Goal: Transaction & Acquisition: Obtain resource

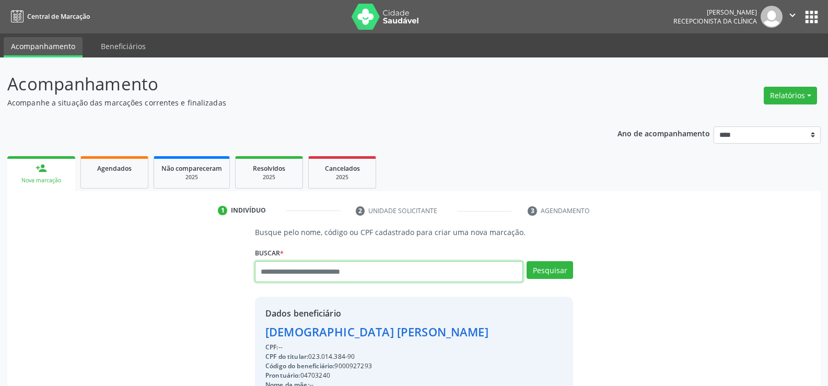
click at [282, 275] on input "text" at bounding box center [389, 271] width 268 height 21
type input "**********"
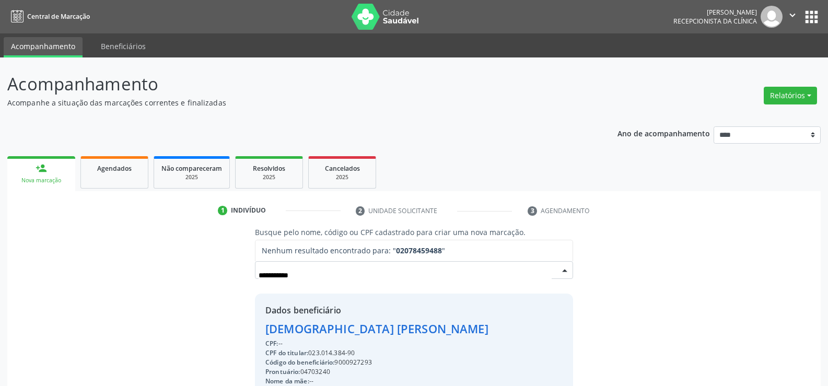
drag, startPoint x: 325, startPoint y: 279, endPoint x: 204, endPoint y: 279, distance: 120.6
click at [204, 279] on div "**********" at bounding box center [414, 360] width 799 height 267
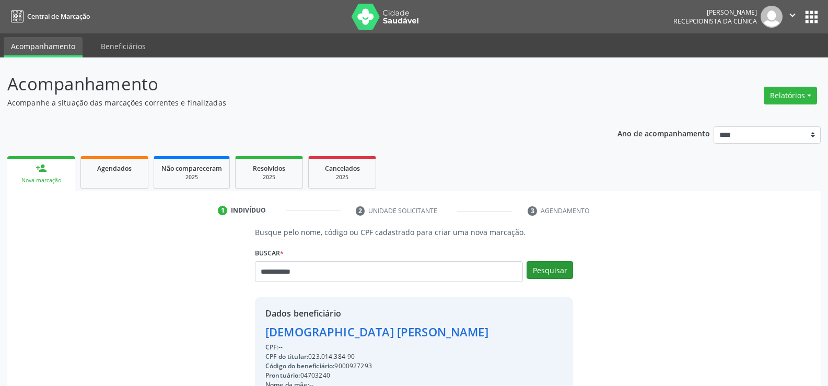
type input "**********"
click at [550, 269] on button "Pesquisar" at bounding box center [549, 270] width 46 height 18
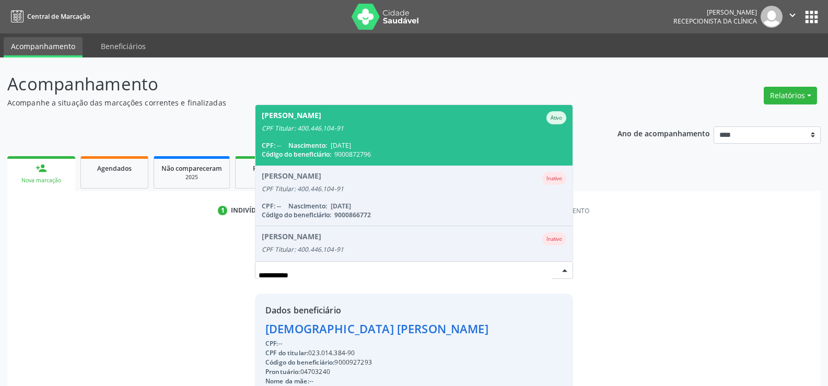
click at [336, 139] on span "Felicia Marinho Cunha de Barros Ativo CPF Titular: 400.446.104-91 CPF: -- Nasci…" at bounding box center [413, 135] width 317 height 60
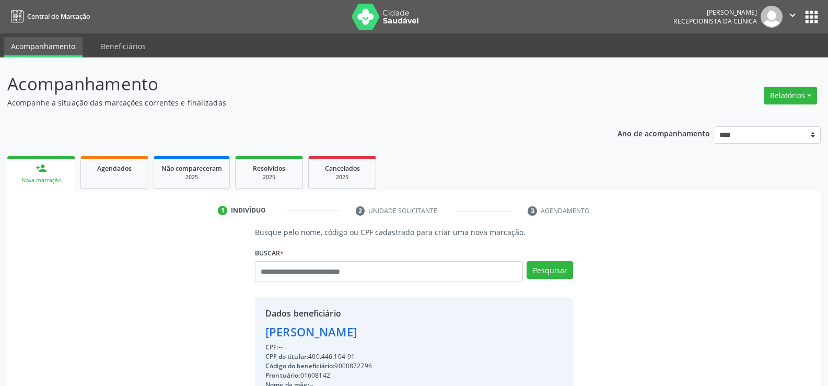
drag, startPoint x: 362, startPoint y: 358, endPoint x: 252, endPoint y: 331, distance: 113.6
click at [252, 331] on div "Busque pelo nome, código ou CPF cadastrado para criar uma nova marcação. Buscar…" at bounding box center [414, 362] width 333 height 271
copy div "Felicia Marinho Cunha de Barros CPF: -- CPF do titular: 400.446.104-91"
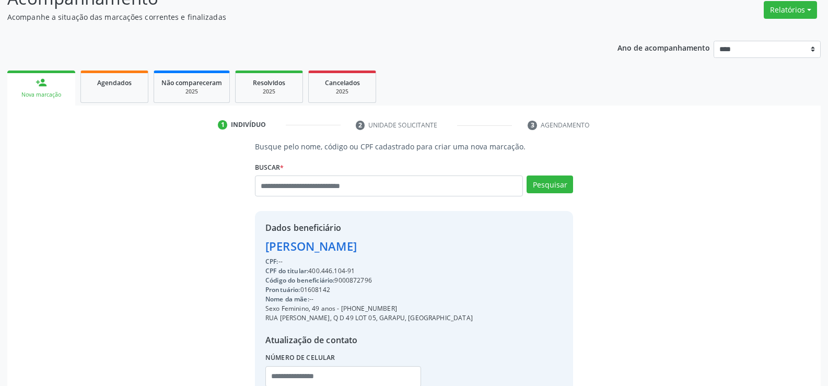
scroll to position [157, 0]
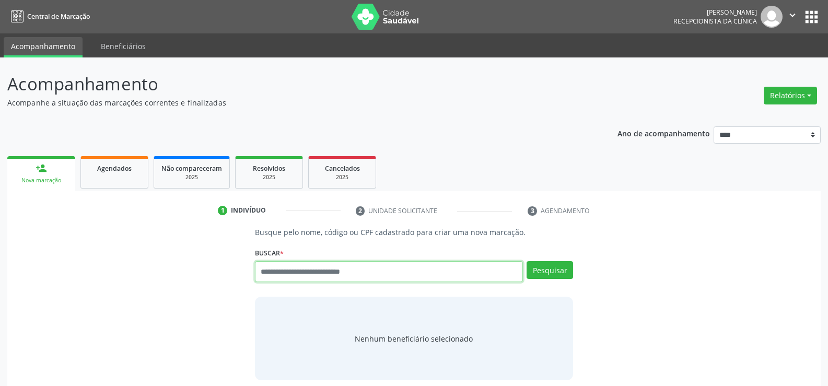
click at [370, 272] on input "text" at bounding box center [389, 271] width 268 height 21
click at [322, 273] on input "text" at bounding box center [389, 271] width 268 height 21
paste input "**********"
type input "**********"
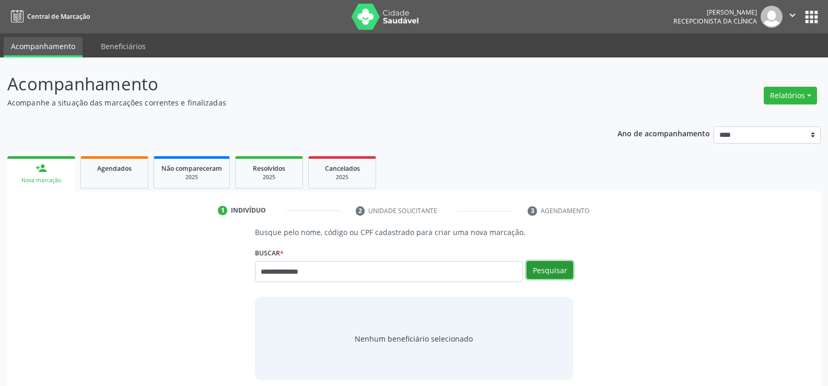
click at [565, 269] on button "Pesquisar" at bounding box center [549, 270] width 46 height 18
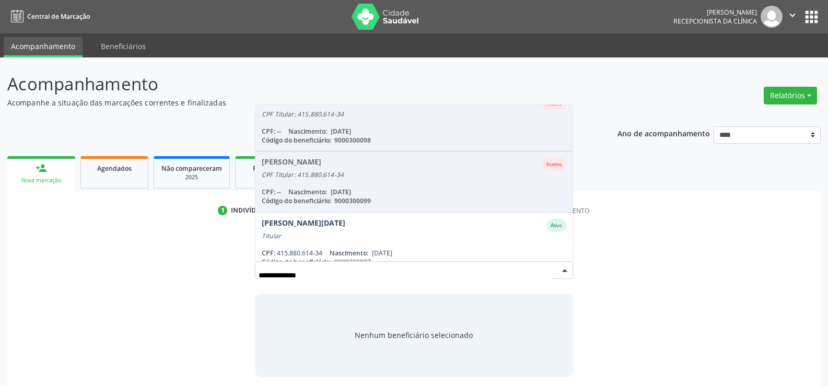
scroll to position [147, 0]
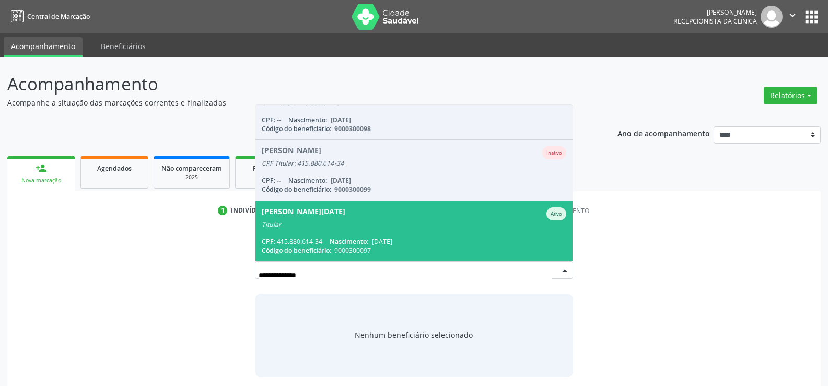
click at [368, 221] on div "Titular" at bounding box center [414, 224] width 304 height 8
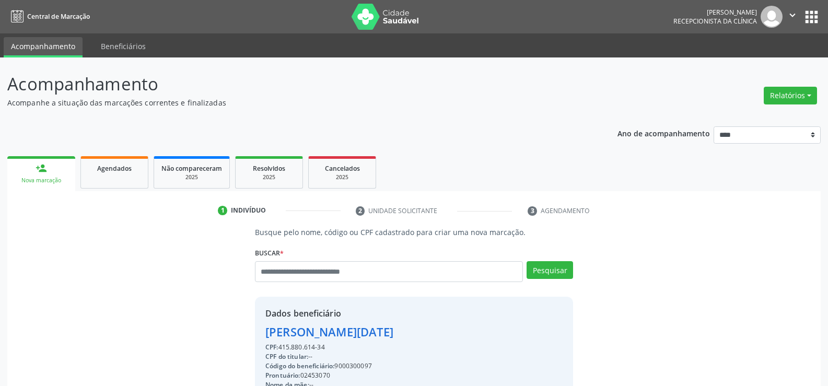
drag, startPoint x: 267, startPoint y: 332, endPoint x: 535, endPoint y: 324, distance: 268.0
copy div "Sandra Lucia Almeida Vianna Cabral"
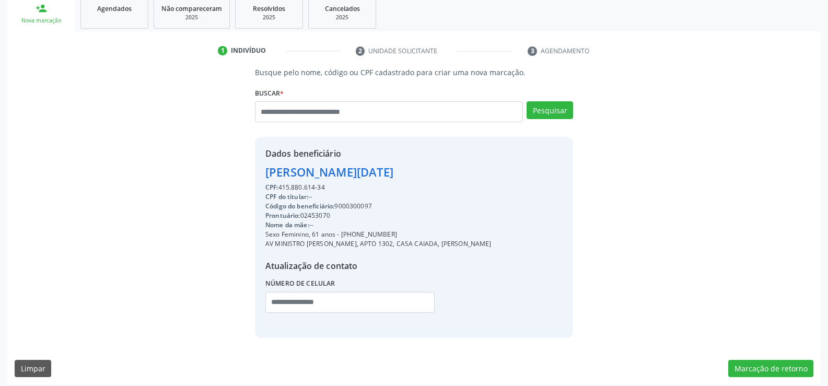
scroll to position [166, 0]
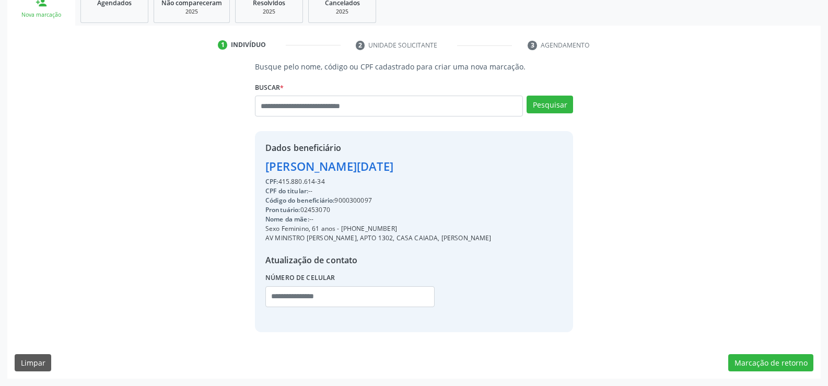
drag, startPoint x: 352, startPoint y: 230, endPoint x: 409, endPoint y: 230, distance: 57.4
click at [409, 230] on div "Sexo Feminino, 61 anos - (81) 99152-4270" at bounding box center [378, 228] width 226 height 9
copy div "99152-4270"
click at [287, 108] on input "text" at bounding box center [389, 106] width 268 height 21
type input "**********"
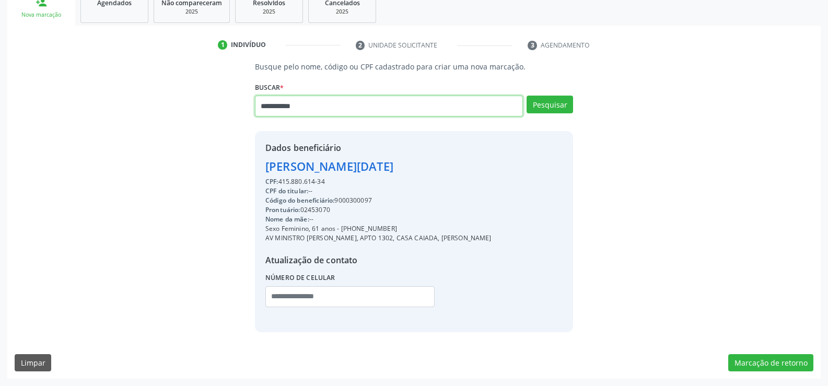
type input "**********"
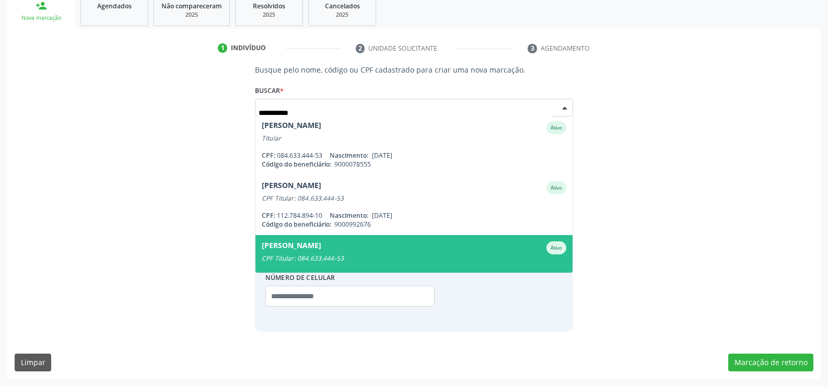
scroll to position [0, 0]
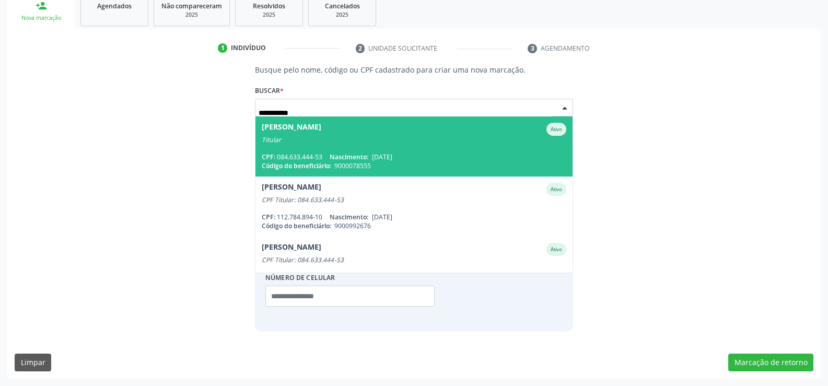
click at [359, 140] on div "Titular" at bounding box center [414, 140] width 304 height 8
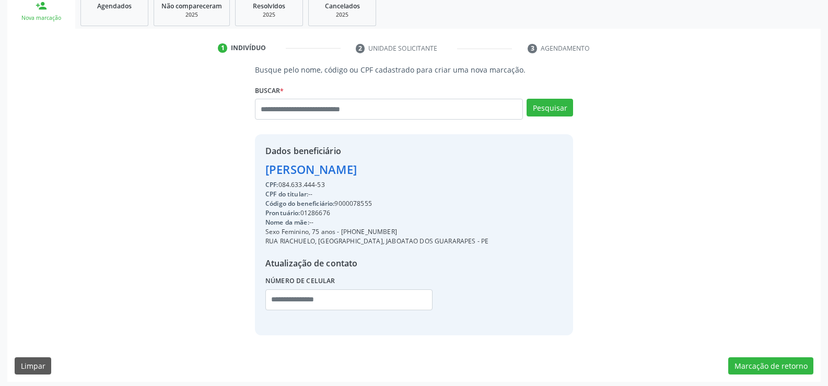
drag, startPoint x: 265, startPoint y: 170, endPoint x: 375, endPoint y: 189, distance: 111.2
click at [375, 189] on div "Dados beneficiário Delma Correia Freitas de Santana CPF: 084.633.444-53 CPF do …" at bounding box center [376, 235] width 223 height 180
copy div "Delma Correia Freitas de Santana CPF: 084.633.444-53"
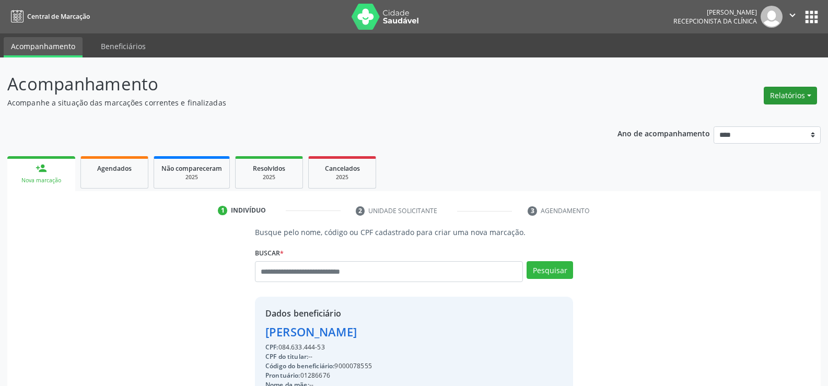
click at [783, 98] on button "Relatórios" at bounding box center [790, 96] width 53 height 18
click at [748, 116] on link "Agendamentos" at bounding box center [761, 118] width 112 height 15
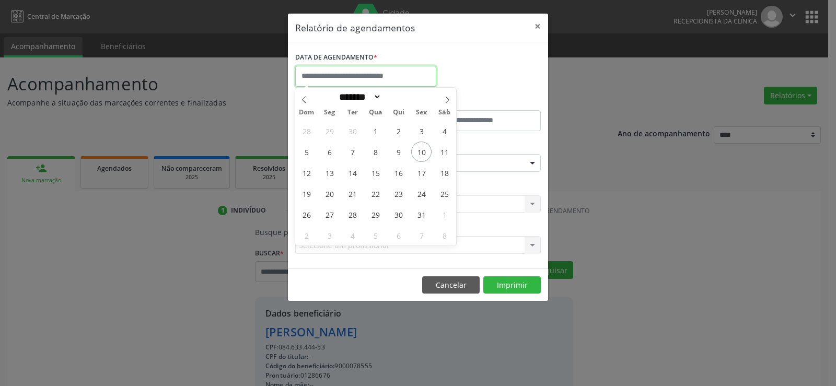
click at [342, 74] on input "text" at bounding box center [365, 76] width 141 height 21
click at [448, 101] on icon at bounding box center [446, 99] width 7 height 7
select select "**"
click at [403, 150] on span "6" at bounding box center [398, 152] width 20 height 20
type input "**********"
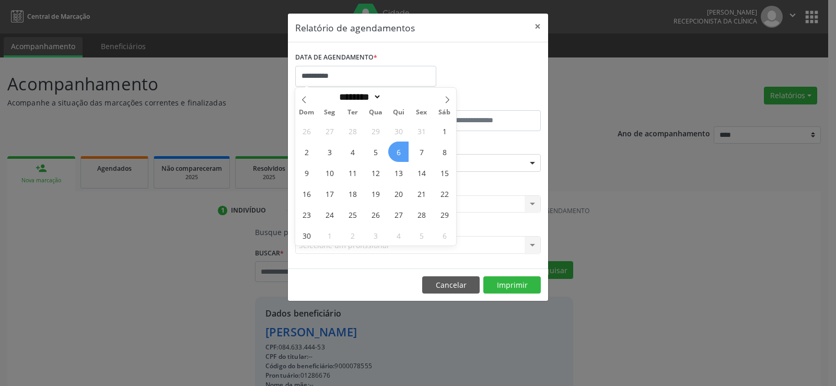
click at [403, 150] on span "6" at bounding box center [398, 152] width 20 height 20
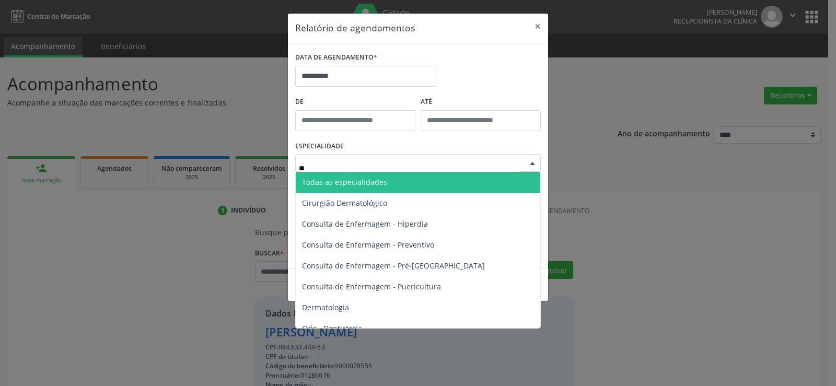
type input "***"
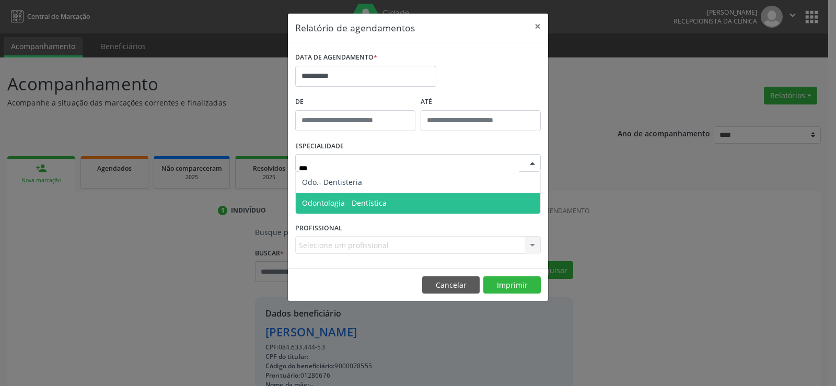
click at [386, 203] on span "Odontologia - Dentística" at bounding box center [418, 203] width 244 height 21
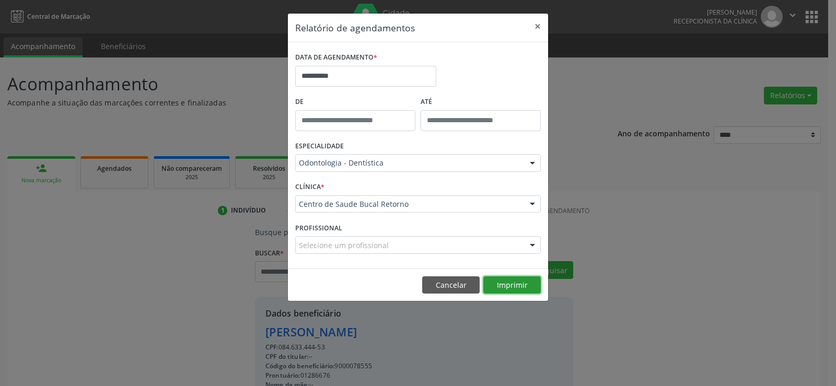
click at [523, 279] on button "Imprimir" at bounding box center [511, 285] width 57 height 18
click at [542, 20] on button "×" at bounding box center [537, 27] width 21 height 26
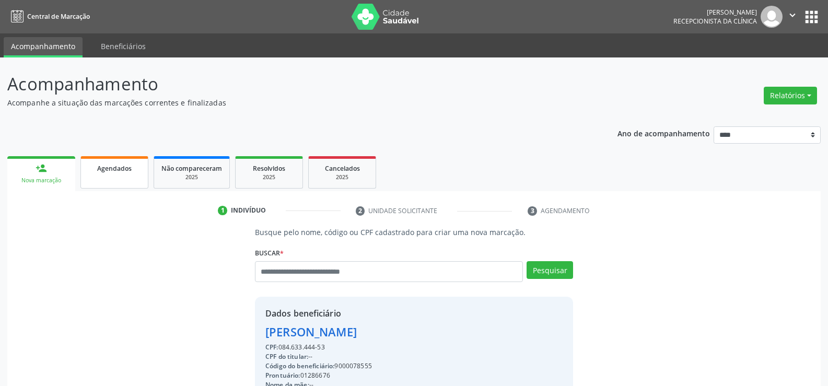
click at [130, 163] on div "Agendados" at bounding box center [114, 167] width 52 height 11
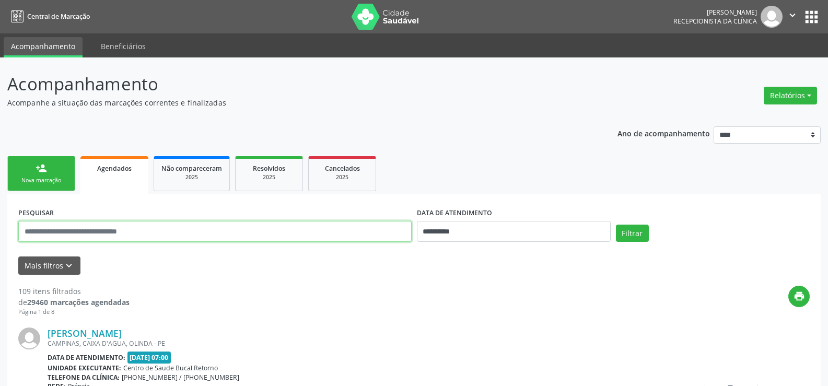
click at [103, 231] on input "text" at bounding box center [214, 231] width 393 height 21
paste input "**********"
type input "**********"
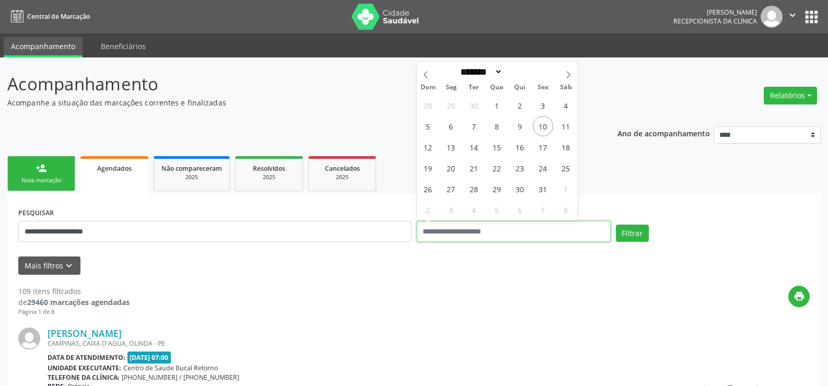
click at [616, 225] on button "Filtrar" at bounding box center [632, 234] width 33 height 18
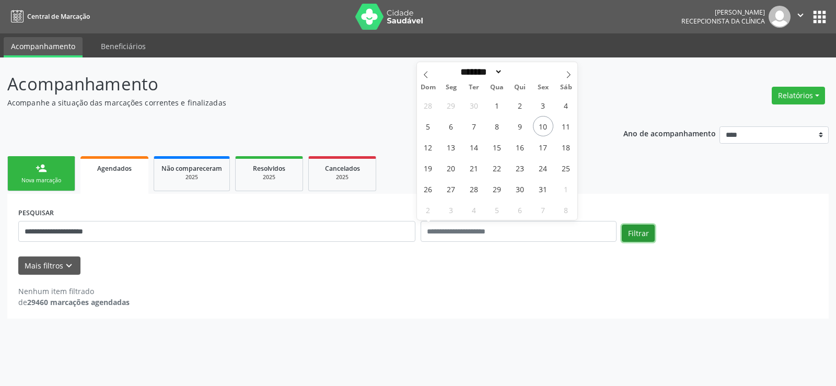
click at [643, 228] on button "Filtrar" at bounding box center [637, 234] width 33 height 18
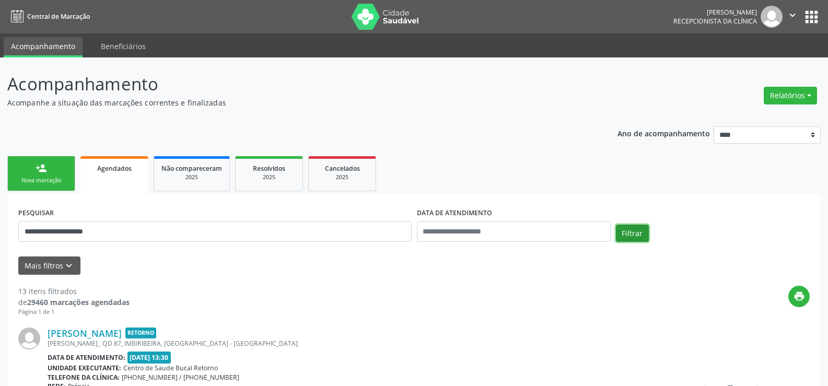
click at [643, 228] on button "Filtrar" at bounding box center [632, 234] width 33 height 18
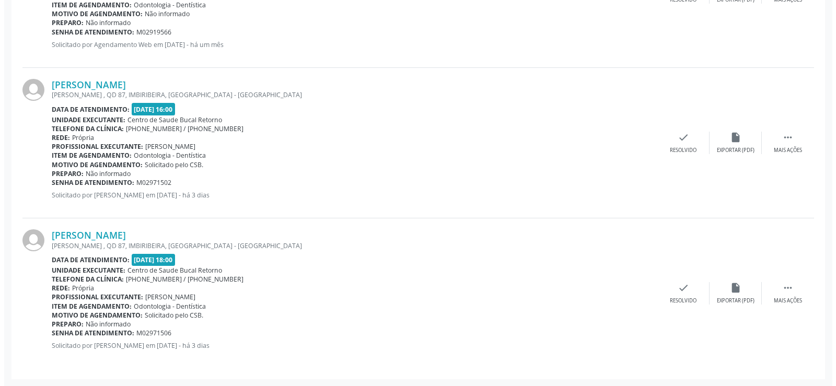
scroll to position [1994, 0]
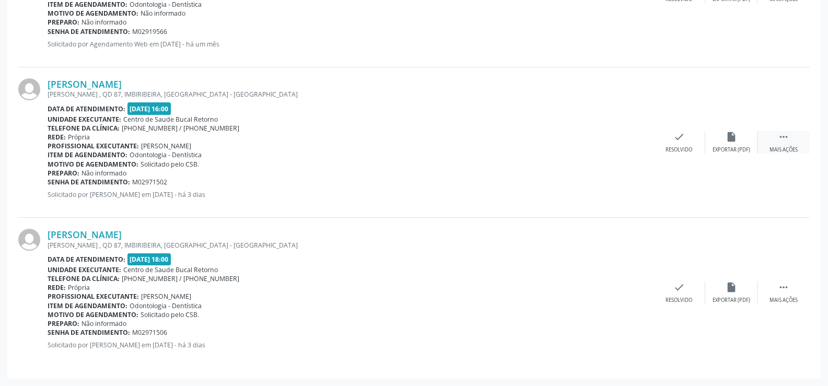
click at [789, 141] on icon "" at bounding box center [783, 136] width 11 height 11
click at [679, 142] on icon "cancel" at bounding box center [678, 136] width 11 height 11
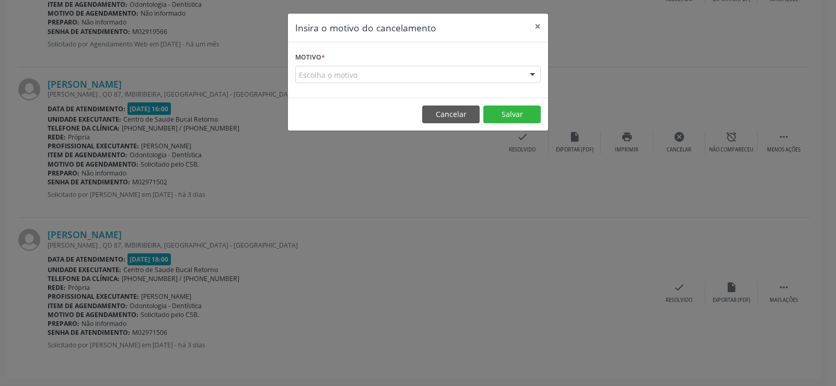
click at [398, 76] on div "Escolha o motivo" at bounding box center [417, 75] width 245 height 18
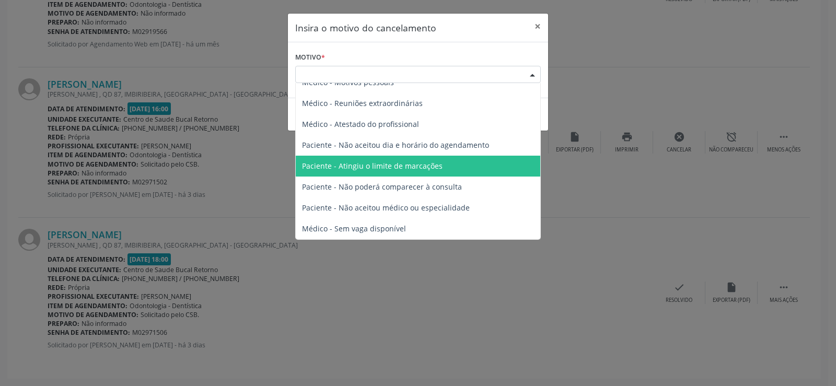
scroll to position [0, 0]
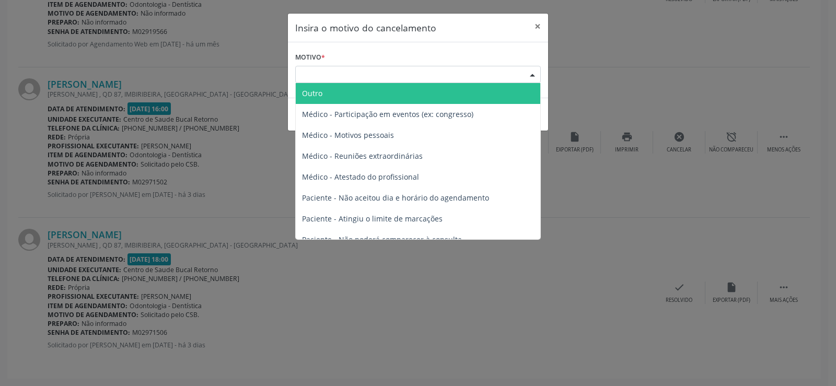
click at [369, 93] on span "Outro" at bounding box center [418, 93] width 244 height 21
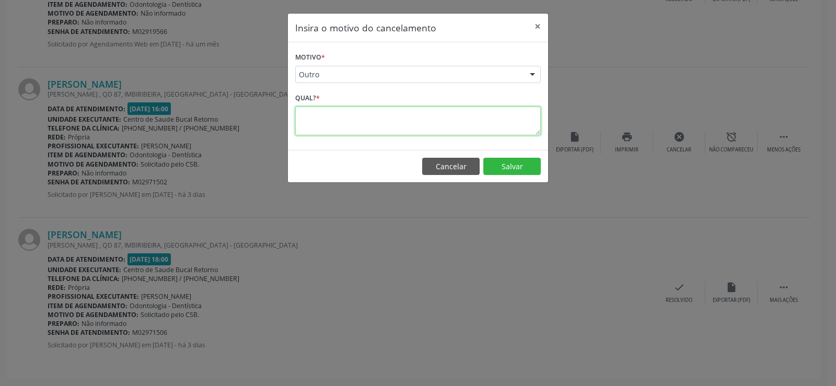
click at [351, 115] on textarea at bounding box center [417, 121] width 245 height 29
type textarea "**********"
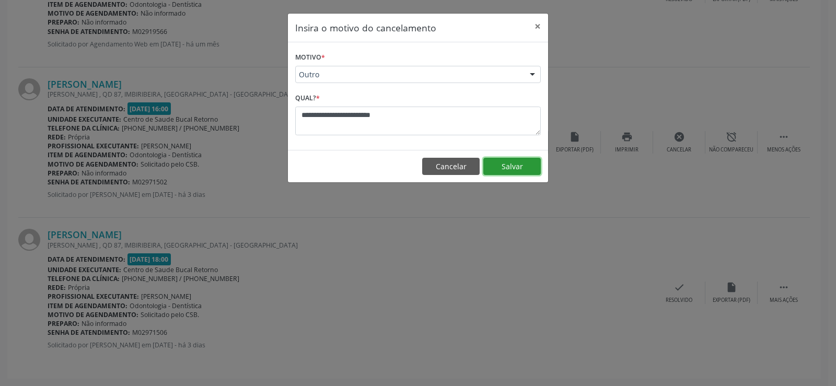
click at [512, 167] on button "Salvar" at bounding box center [511, 167] width 57 height 18
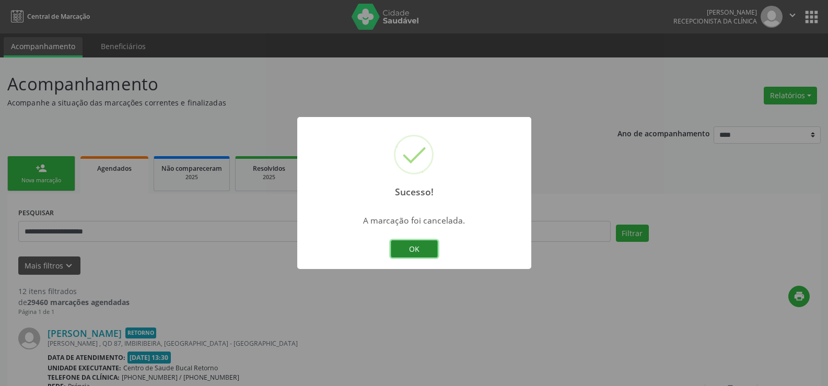
click at [431, 249] on button "OK" at bounding box center [414, 249] width 47 height 18
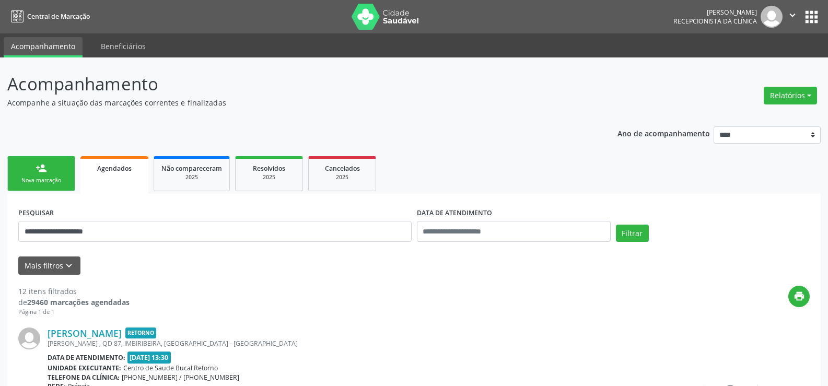
click at [24, 161] on link "person_add Nova marcação" at bounding box center [41, 173] width 68 height 35
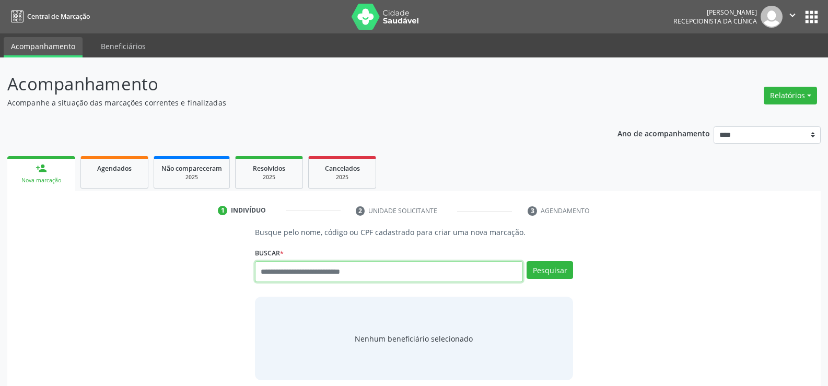
click at [300, 270] on input "text" at bounding box center [389, 271] width 268 height 21
paste input "**********"
type input "**********"
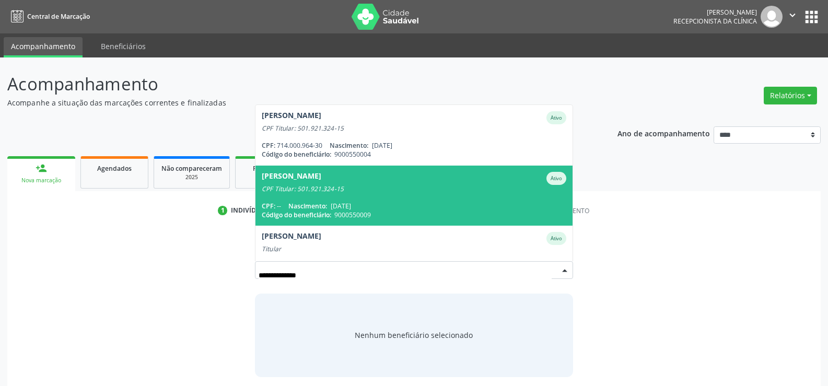
click at [331, 192] on div "CPF Titular: 501.921.324-15" at bounding box center [414, 189] width 304 height 8
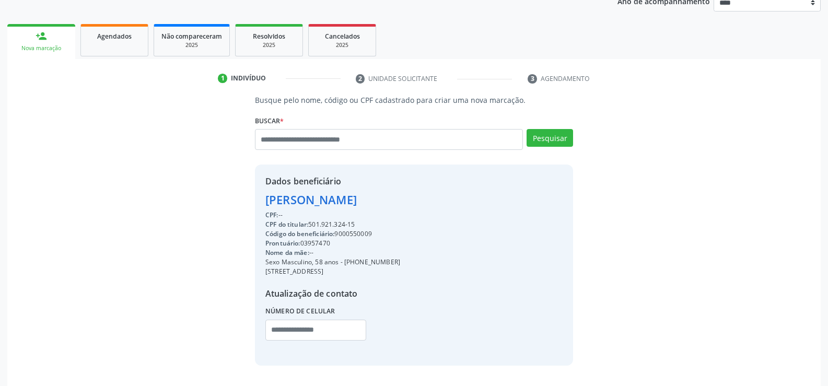
scroll to position [166, 0]
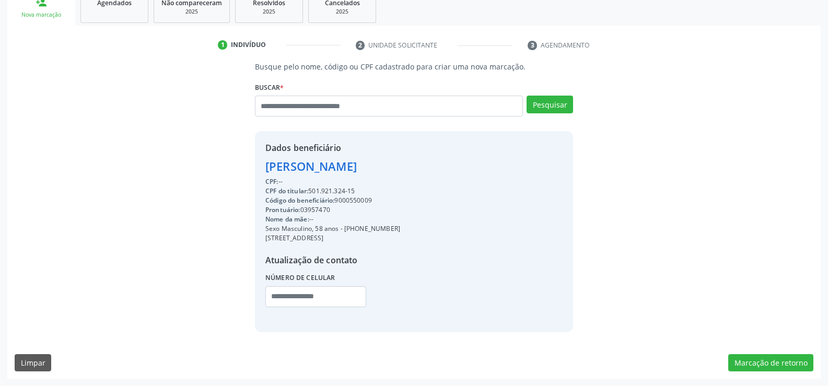
drag, startPoint x: 265, startPoint y: 167, endPoint x: 429, endPoint y: 166, distance: 163.5
click at [429, 166] on div "Dados beneficiário Geniel Lima da Silva CPF: -- CPF do titular: 501.921.324-15 …" at bounding box center [414, 231] width 318 height 201
copy div "Geniel Lima da Silva"
click at [355, 227] on div "Sexo Masculino, 58 anos - (81) 98510-0355" at bounding box center [332, 228] width 135 height 9
drag, startPoint x: 356, startPoint y: 227, endPoint x: 426, endPoint y: 227, distance: 69.5
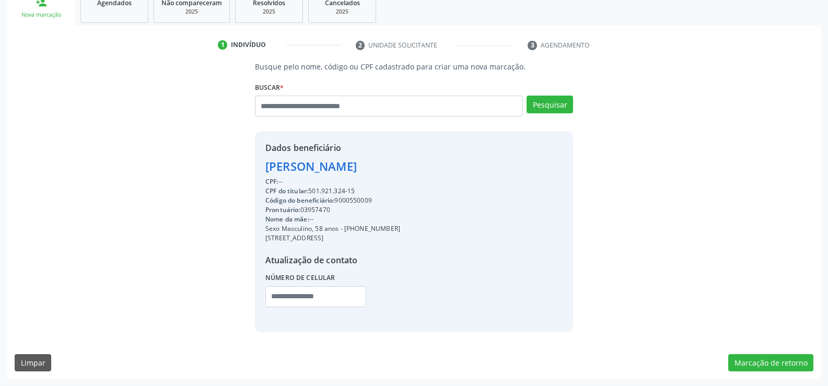
click at [426, 227] on div "Dados beneficiário Geniel Lima da Silva CPF: -- CPF do titular: 501.921.324-15 …" at bounding box center [414, 231] width 318 height 201
copy div "98510-0355"
click at [367, 105] on input "text" at bounding box center [389, 106] width 268 height 21
type input "**********"
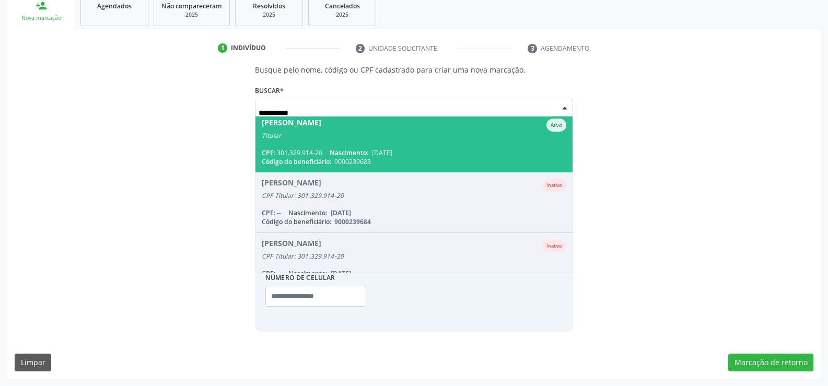
scroll to position [0, 0]
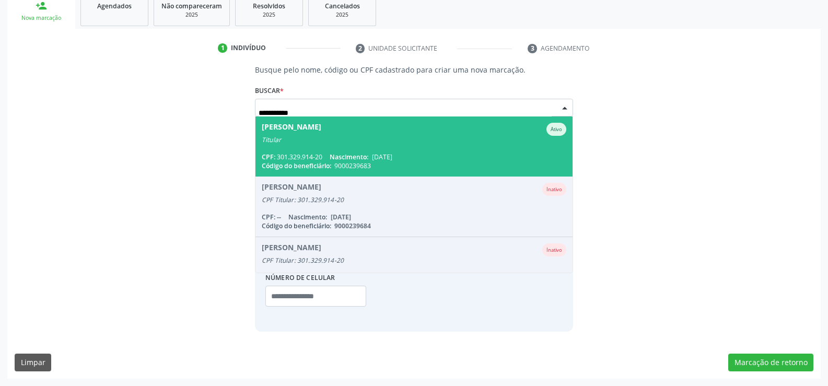
click at [351, 142] on div "Titular" at bounding box center [414, 140] width 304 height 8
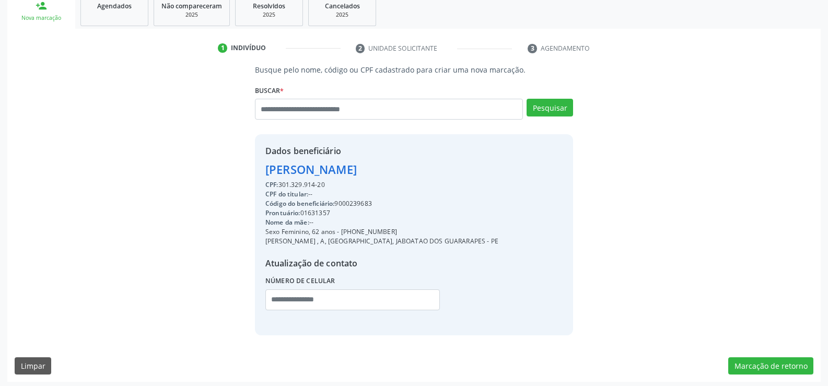
drag, startPoint x: 265, startPoint y: 168, endPoint x: 472, endPoint y: 181, distance: 207.7
click at [472, 181] on div "Dados beneficiário Izaura Ferreira de Santana CPF: 301.329.914-20 CPF do titula…" at bounding box center [414, 234] width 318 height 201
click at [434, 183] on div "CPF: 301.329.914-20" at bounding box center [381, 184] width 233 height 9
drag, startPoint x: 265, startPoint y: 170, endPoint x: 483, endPoint y: 169, distance: 217.8
click at [483, 169] on div "Dados beneficiário Izaura Ferreira de Santana CPF: 301.329.914-20 CPF do titula…" at bounding box center [414, 234] width 318 height 201
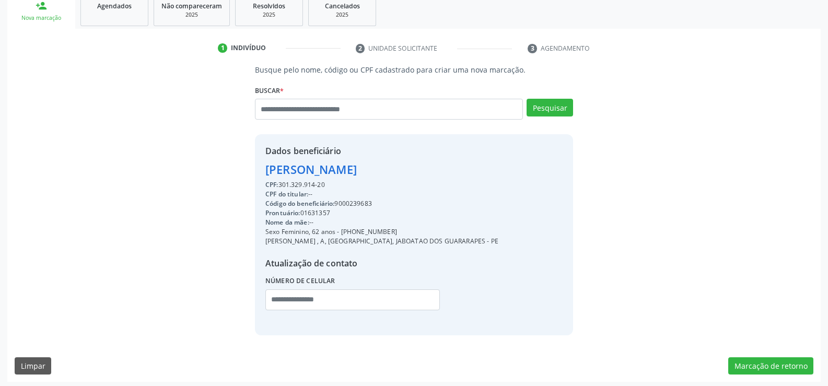
copy div "Izaura Ferreira de Santana"
click at [129, 114] on div "Busque pelo nome, código ou CPF cadastrado para criar uma nova marcação. Buscar…" at bounding box center [414, 199] width 799 height 271
click at [106, 9] on span "Agendados" at bounding box center [114, 6] width 34 height 9
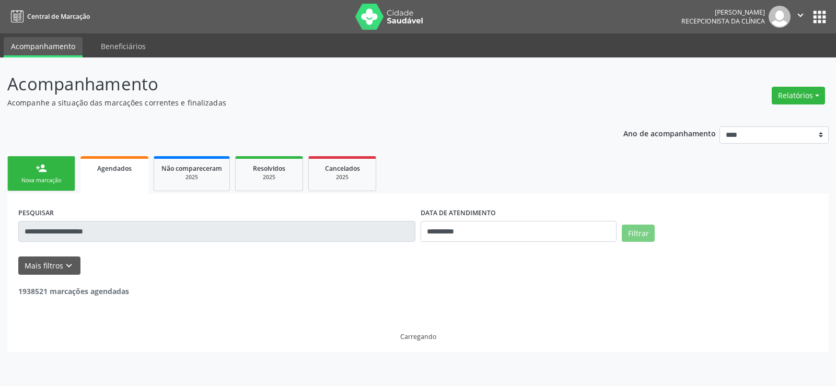
click at [51, 172] on link "person_add Nova marcação" at bounding box center [41, 173] width 68 height 35
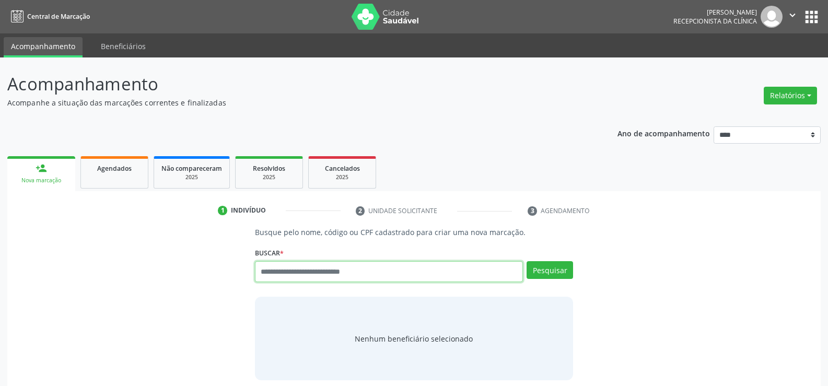
click at [304, 274] on input "text" at bounding box center [389, 271] width 268 height 21
paste input "**********"
type input "**********"
click at [546, 268] on button "Pesquisar" at bounding box center [549, 270] width 46 height 18
type input "**********"
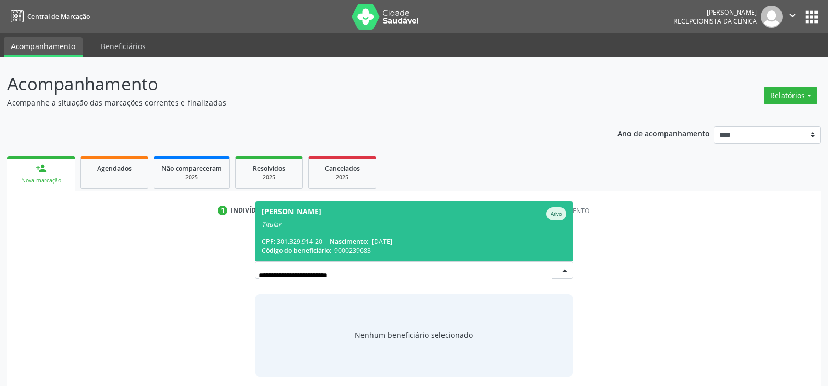
click at [424, 229] on span "Izaura Ferreira de Santana Ativo Titular CPF: 301.329.914-20 Nascimento: 04/11/…" at bounding box center [413, 231] width 317 height 60
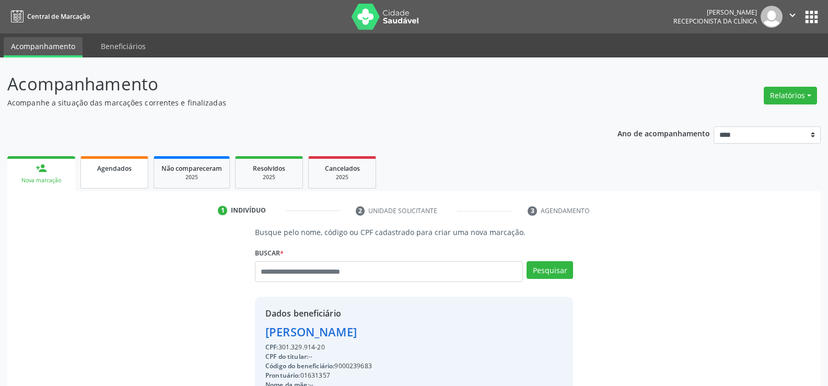
click at [103, 177] on link "Agendados" at bounding box center [114, 172] width 68 height 32
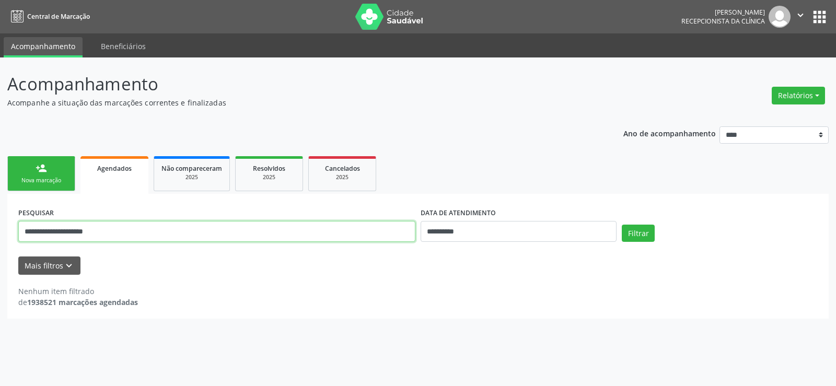
click at [69, 233] on input "**********" at bounding box center [216, 231] width 397 height 21
paste input "*****"
type input "**********"
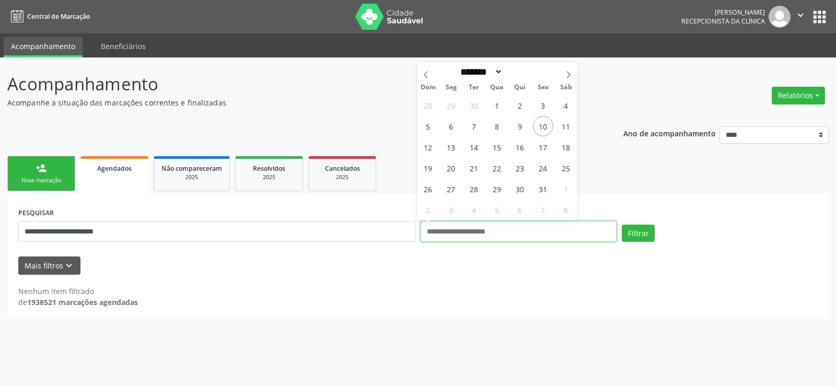
click at [621, 225] on button "Filtrar" at bounding box center [637, 234] width 33 height 18
click at [644, 236] on button "Filtrar" at bounding box center [637, 234] width 33 height 18
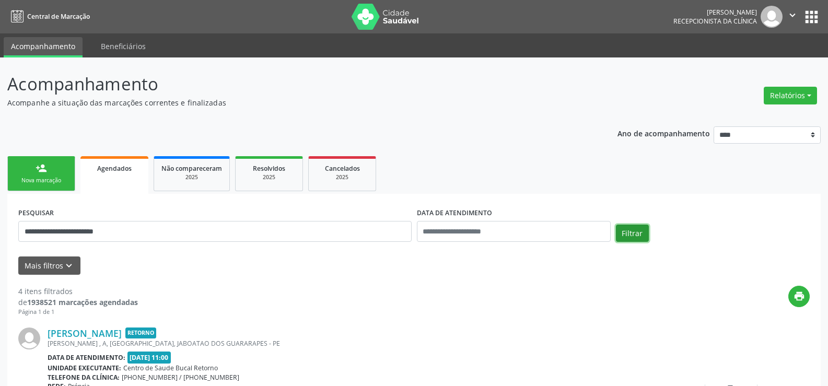
click at [644, 236] on button "Filtrar" at bounding box center [632, 234] width 33 height 18
click at [625, 234] on button "Filtrar" at bounding box center [632, 234] width 33 height 18
click at [632, 230] on button "Filtrar" at bounding box center [632, 234] width 33 height 18
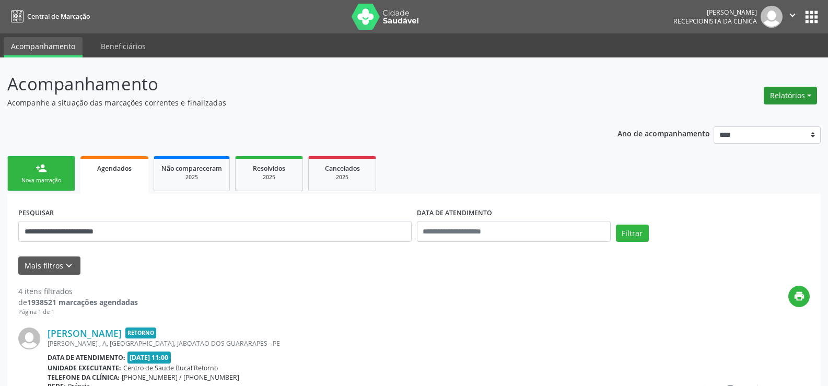
click at [793, 97] on button "Relatórios" at bounding box center [790, 96] width 53 height 18
click at [739, 120] on link "Agendamentos" at bounding box center [761, 118] width 112 height 15
select select "*"
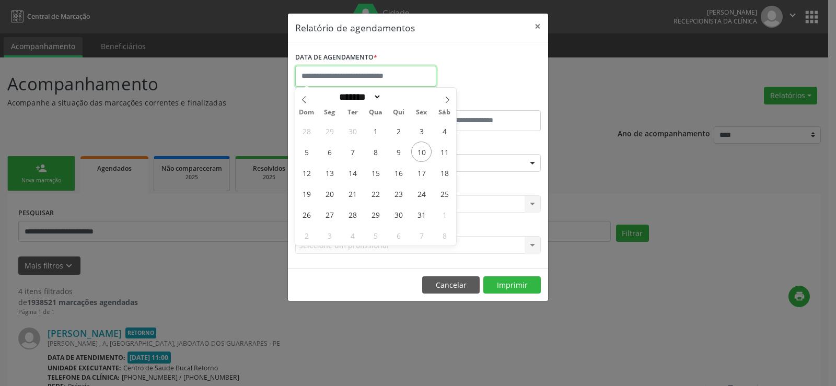
click at [348, 78] on input "text" at bounding box center [365, 76] width 141 height 21
click at [332, 175] on span "13" at bounding box center [329, 172] width 20 height 20
type input "**********"
click at [332, 175] on span "13" at bounding box center [329, 172] width 20 height 20
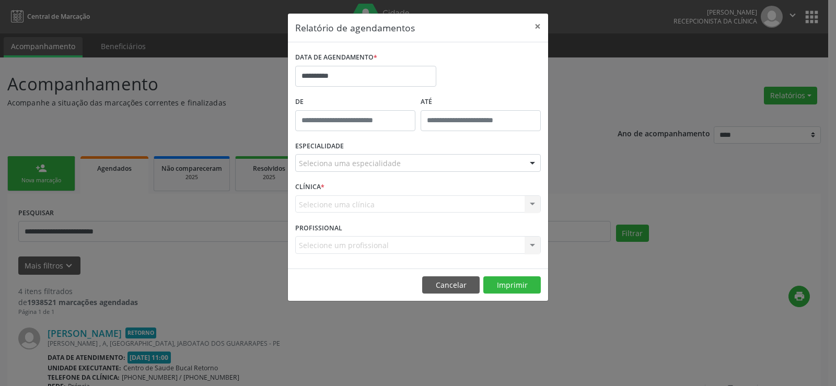
click at [418, 167] on div "Seleciona uma especialidade" at bounding box center [417, 163] width 245 height 18
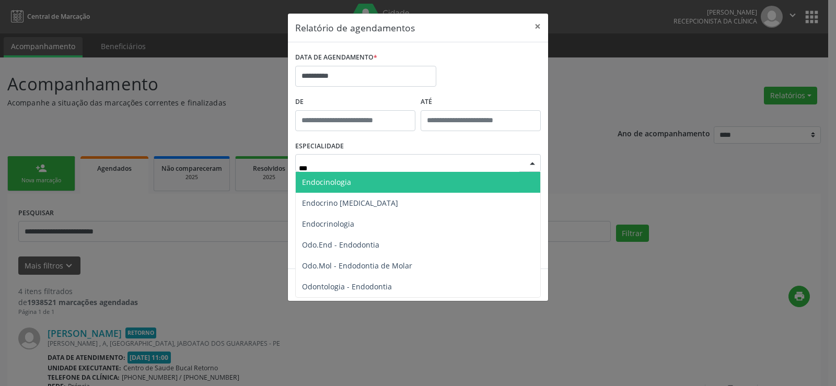
type input "****"
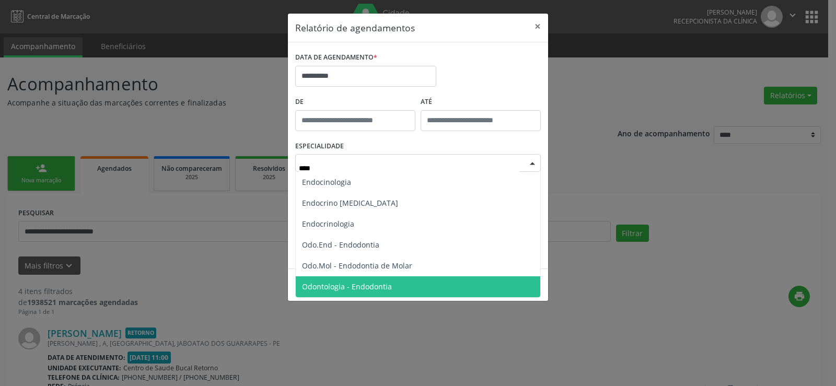
click at [407, 287] on span "Odontologia - Endodontia" at bounding box center [418, 286] width 244 height 21
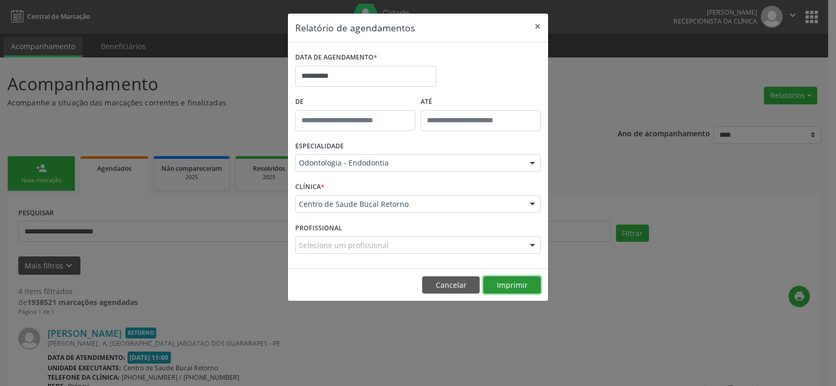
click at [517, 284] on button "Imprimir" at bounding box center [511, 285] width 57 height 18
click at [537, 27] on button "×" at bounding box center [537, 27] width 21 height 26
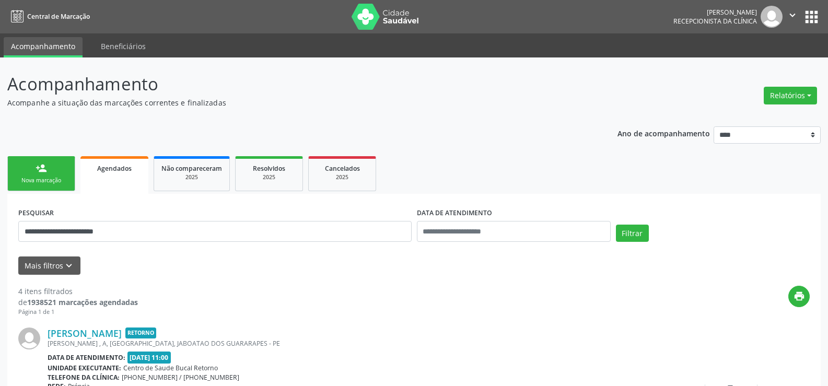
click at [49, 173] on link "person_add Nova marcação" at bounding box center [41, 173] width 68 height 35
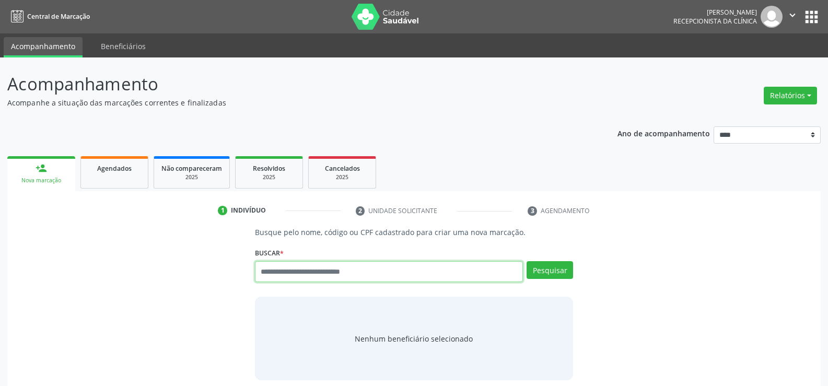
click at [350, 270] on input "text" at bounding box center [389, 271] width 268 height 21
paste input "**********"
type input "**********"
click at [119, 170] on span "Agendados" at bounding box center [114, 168] width 34 height 9
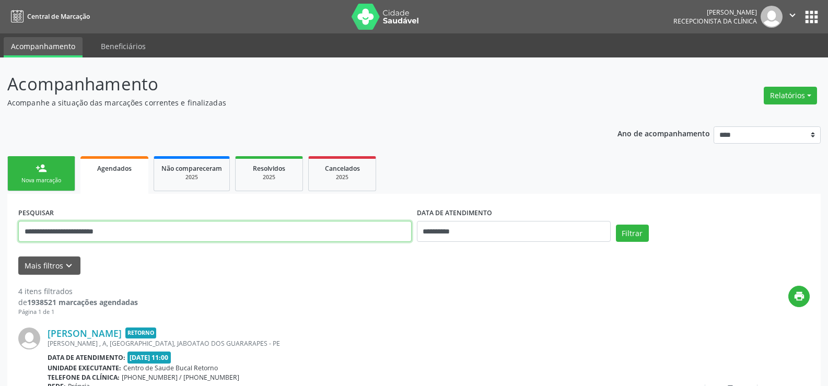
click at [170, 235] on input "**********" at bounding box center [214, 231] width 393 height 21
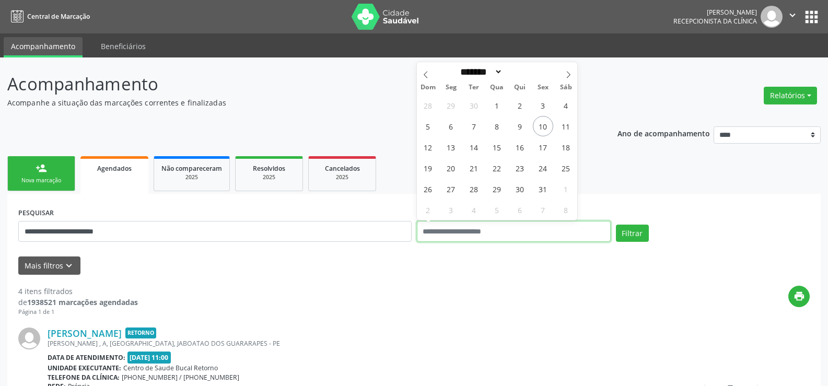
click at [616, 225] on button "Filtrar" at bounding box center [632, 234] width 33 height 18
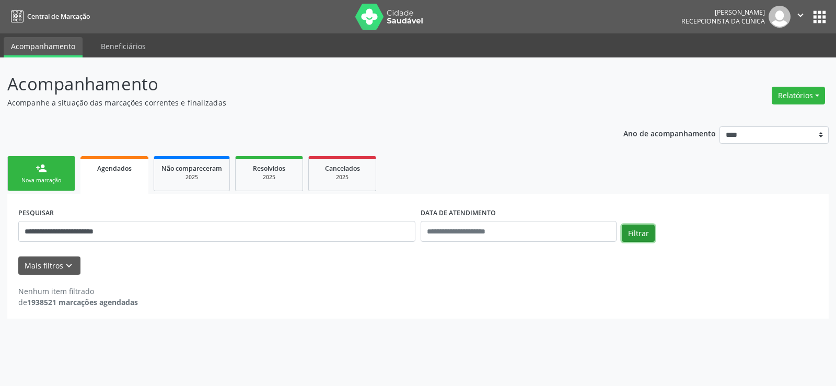
click at [639, 232] on button "Filtrar" at bounding box center [637, 234] width 33 height 18
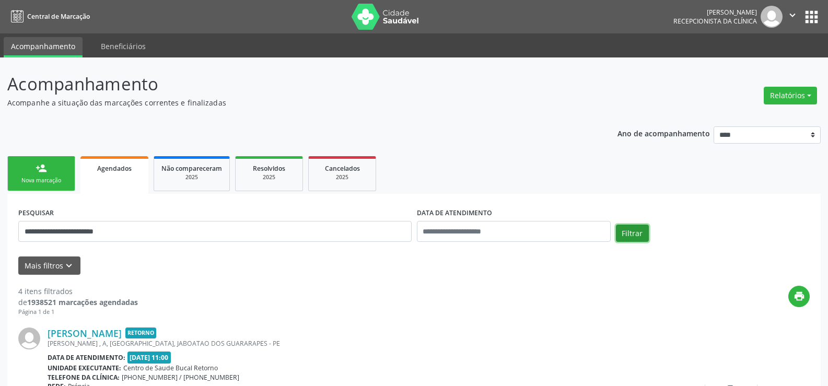
click at [639, 232] on button "Filtrar" at bounding box center [632, 234] width 33 height 18
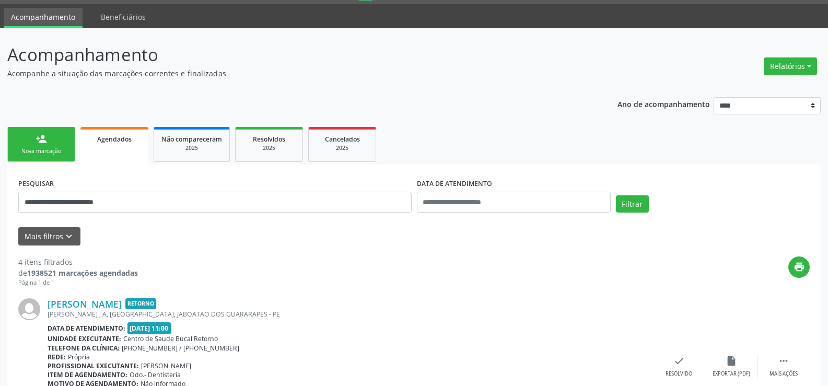
scroll to position [11, 0]
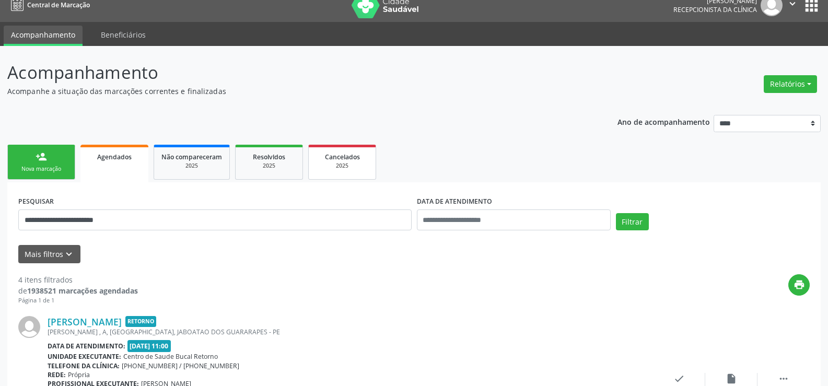
click at [347, 165] on div "2025" at bounding box center [342, 166] width 52 height 8
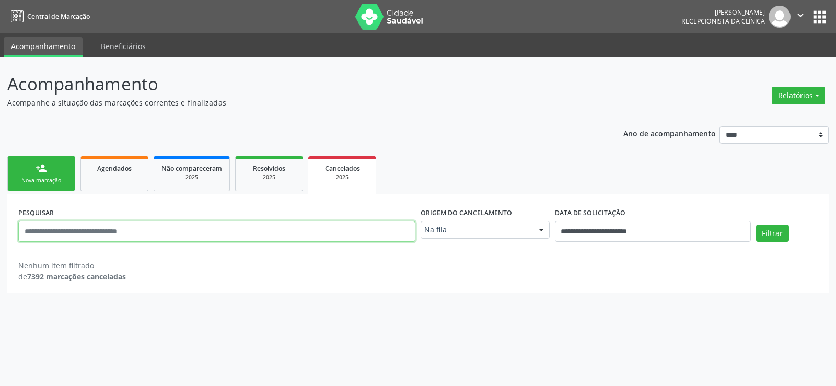
click at [113, 234] on input "text" at bounding box center [216, 231] width 397 height 21
paste input "**********"
type input "**********"
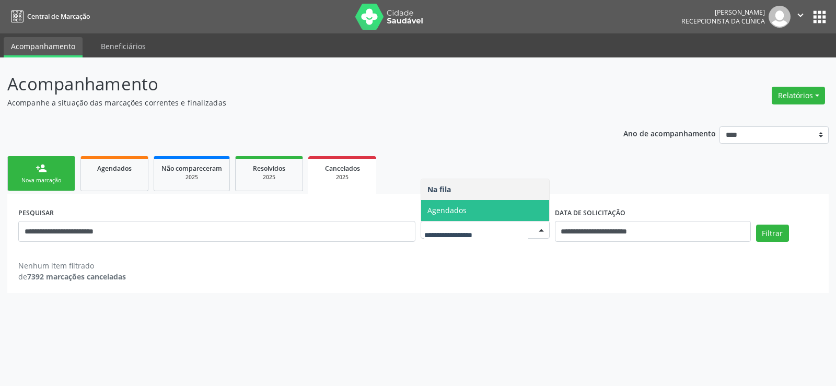
click at [510, 214] on span "Agendados" at bounding box center [485, 210] width 128 height 21
select select "*"
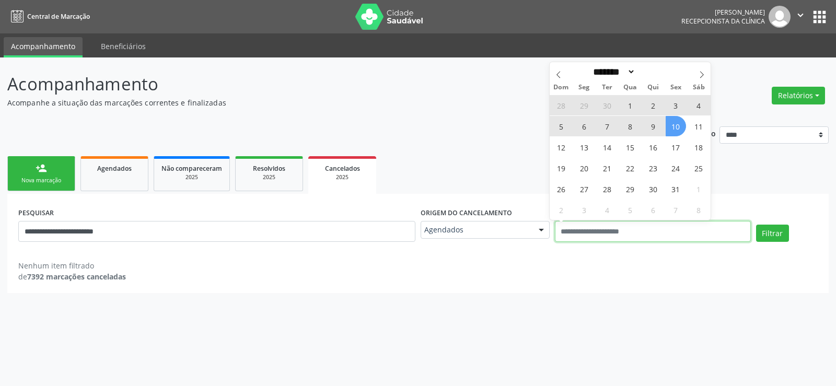
select select "*"
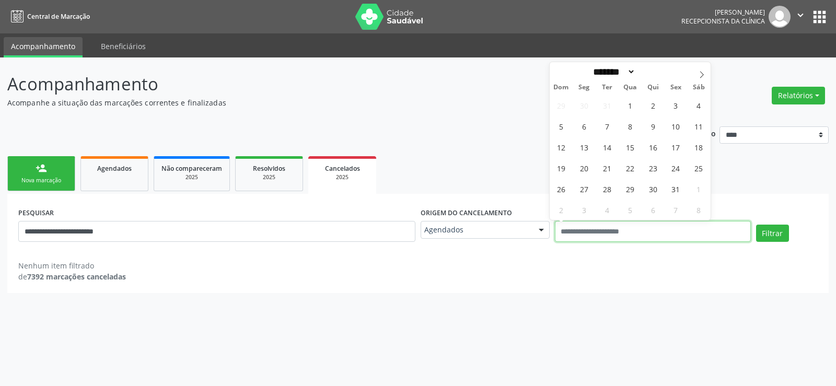
click at [756, 225] on button "Filtrar" at bounding box center [772, 234] width 33 height 18
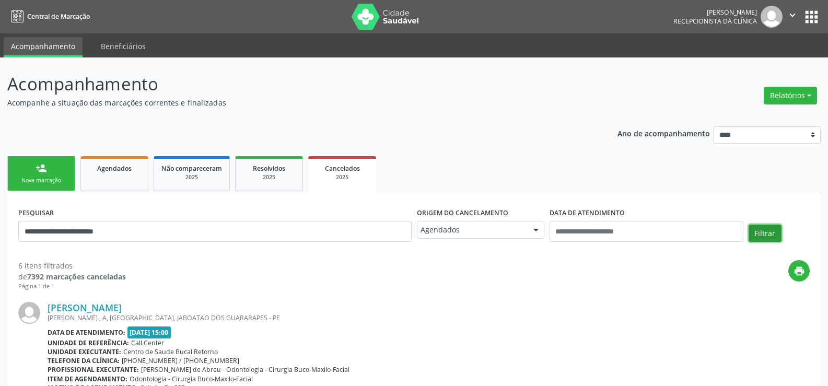
click at [769, 231] on button "Filtrar" at bounding box center [764, 234] width 33 height 18
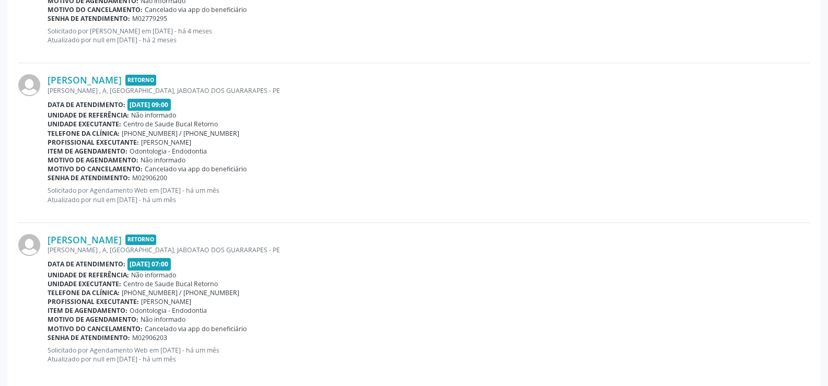
scroll to position [1195, 0]
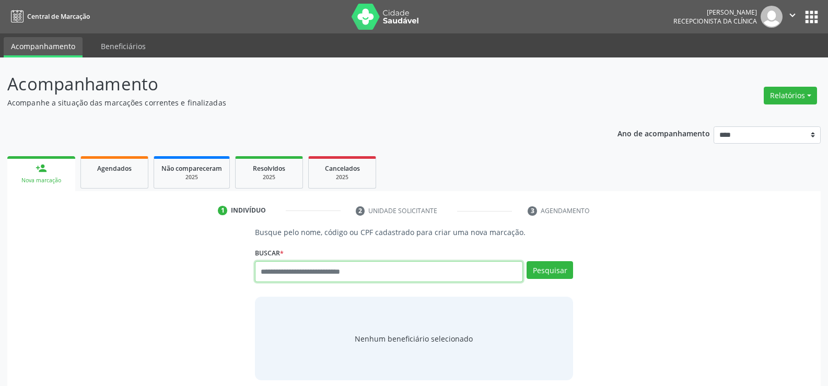
click at [267, 273] on input "text" at bounding box center [389, 271] width 268 height 21
type input "**********"
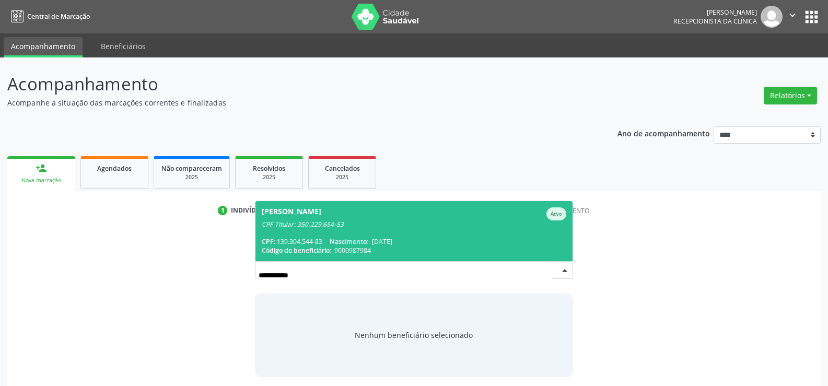
click at [282, 224] on div "CPF Titular: 350.229.654-53" at bounding box center [414, 224] width 304 height 8
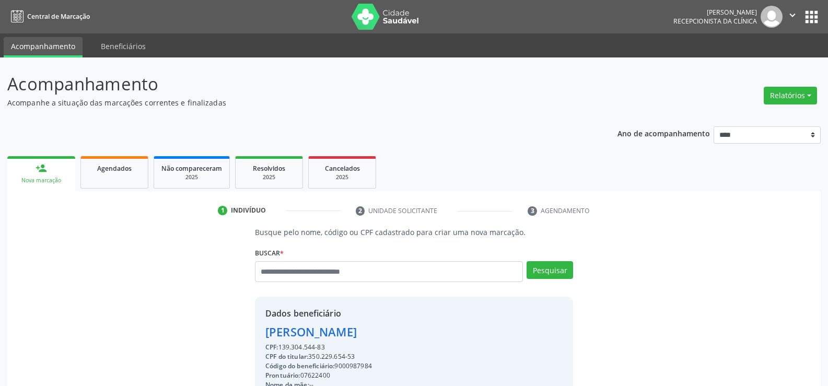
drag, startPoint x: 327, startPoint y: 350, endPoint x: 260, endPoint y: 332, distance: 70.2
copy div "Joao Pedro Germano Souza CPF: 139.304.544-83"
click at [799, 97] on button "Relatórios" at bounding box center [790, 96] width 53 height 18
click at [747, 116] on link "Agendamentos" at bounding box center [761, 118] width 112 height 15
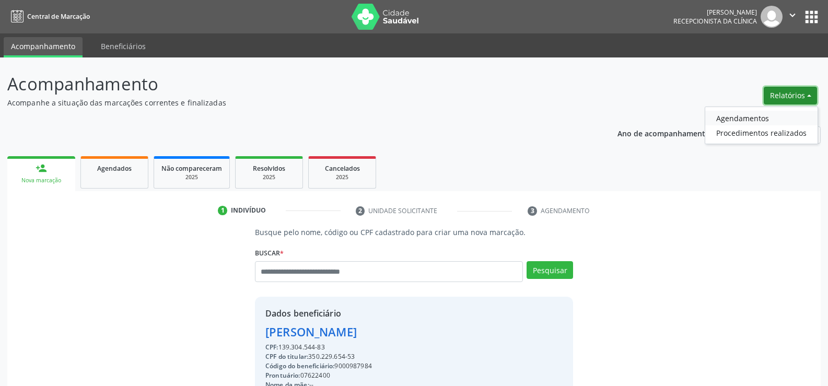
select select "*"
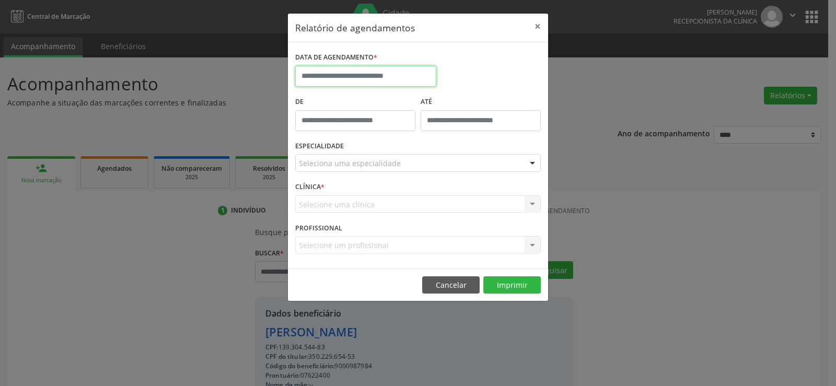
click at [410, 76] on input "text" at bounding box center [365, 76] width 141 height 21
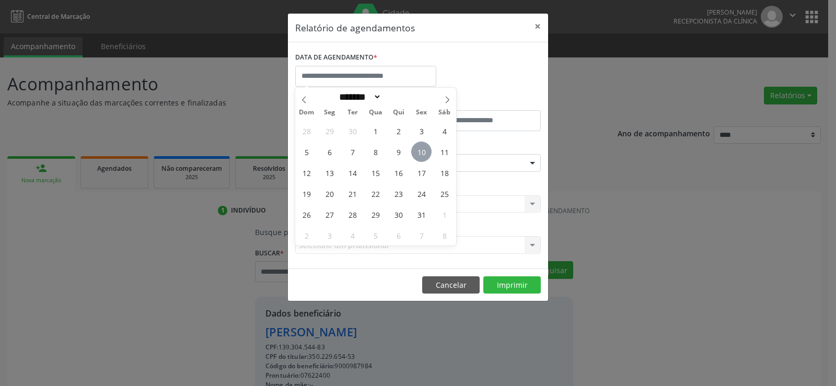
click at [422, 148] on span "10" at bounding box center [421, 152] width 20 height 20
type input "**********"
click at [422, 148] on span "10" at bounding box center [421, 152] width 20 height 20
click at [422, 148] on div "ESPECIALIDADE Seleciona uma especialidade Todas as especialidades Alergologia A…" at bounding box center [417, 158] width 251 height 41
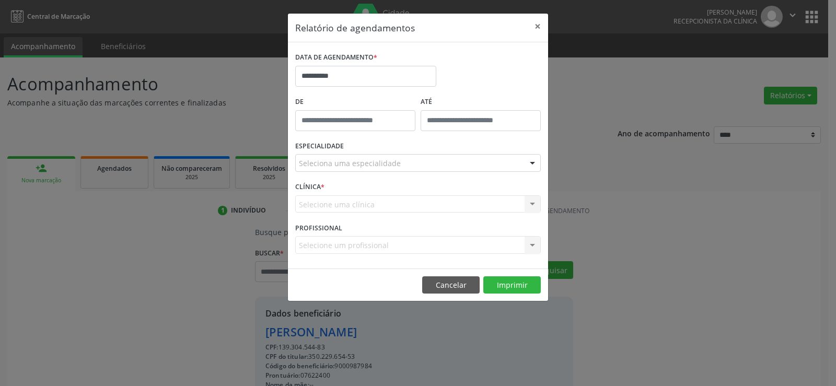
click at [416, 164] on div "Seleciona uma especialidade" at bounding box center [417, 163] width 245 height 18
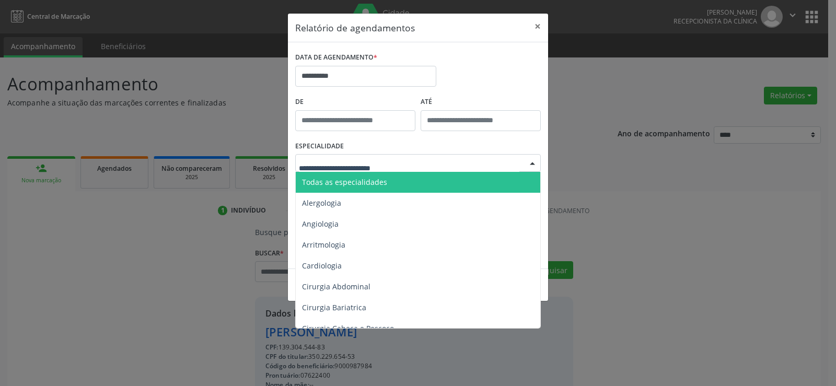
click at [382, 183] on span "Todas as especialidades" at bounding box center [344, 182] width 85 height 10
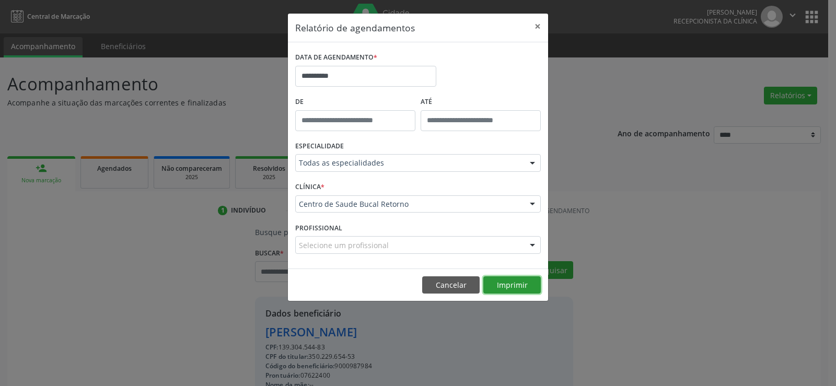
click at [501, 290] on button "Imprimir" at bounding box center [511, 285] width 57 height 18
click at [444, 278] on button "Cancelar" at bounding box center [450, 285] width 57 height 18
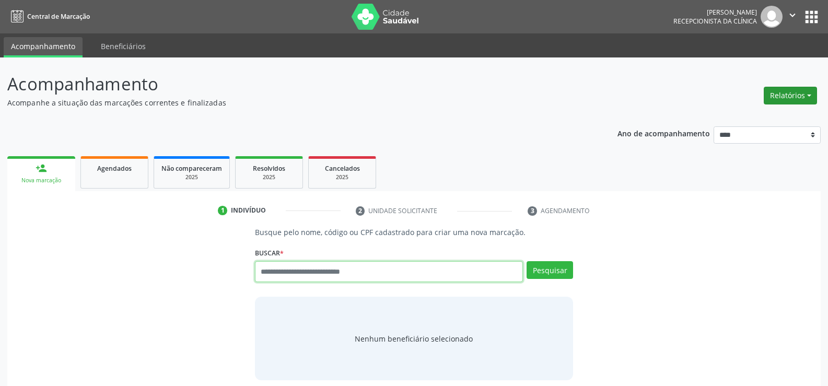
click at [781, 98] on button "Relatórios" at bounding box center [790, 96] width 53 height 18
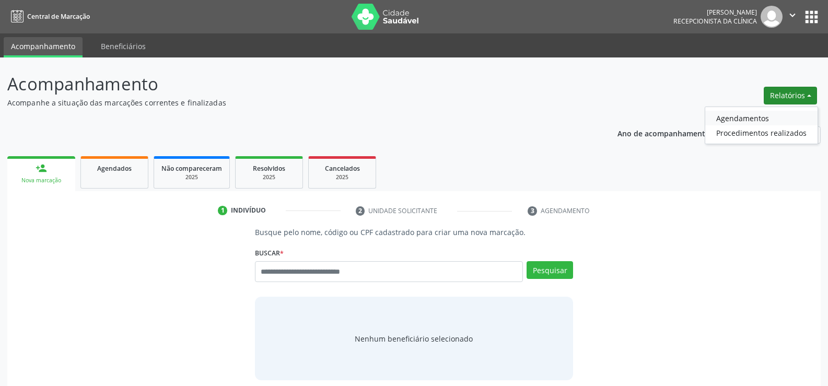
click at [764, 116] on link "Agendamentos" at bounding box center [761, 118] width 112 height 15
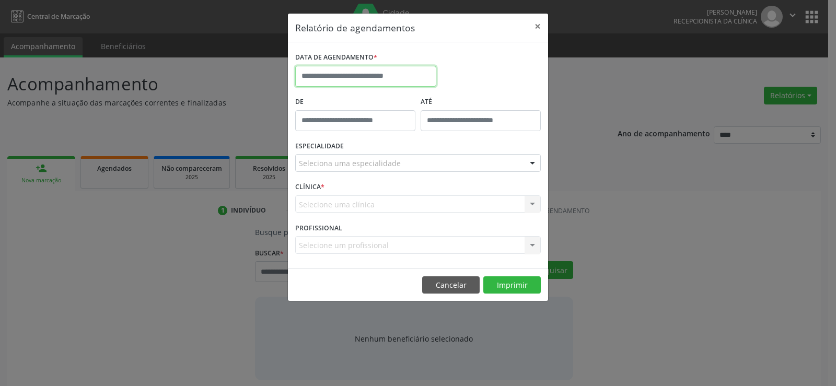
click at [386, 75] on input "text" at bounding box center [365, 76] width 141 height 21
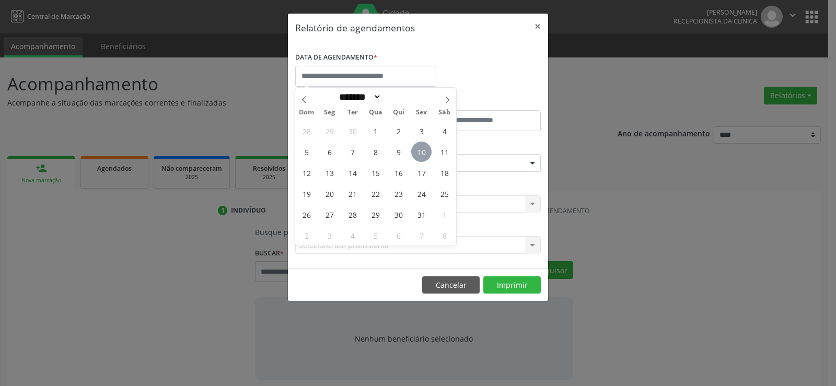
click at [427, 152] on span "10" at bounding box center [421, 152] width 20 height 20
type input "**********"
click at [427, 152] on span "10" at bounding box center [421, 152] width 20 height 20
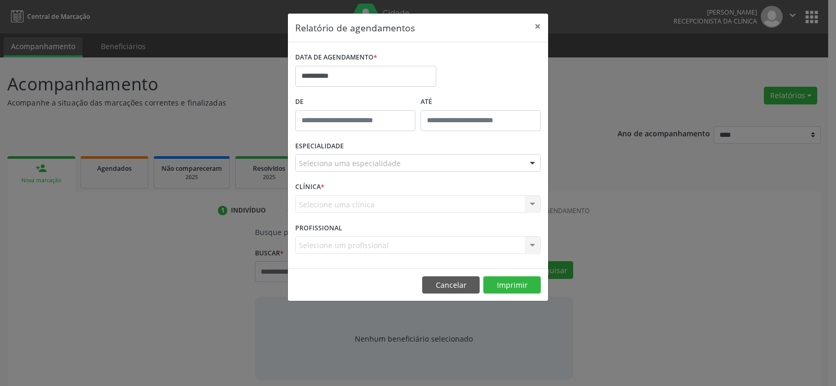
click at [404, 168] on div "Seleciona uma especialidade" at bounding box center [417, 163] width 245 height 18
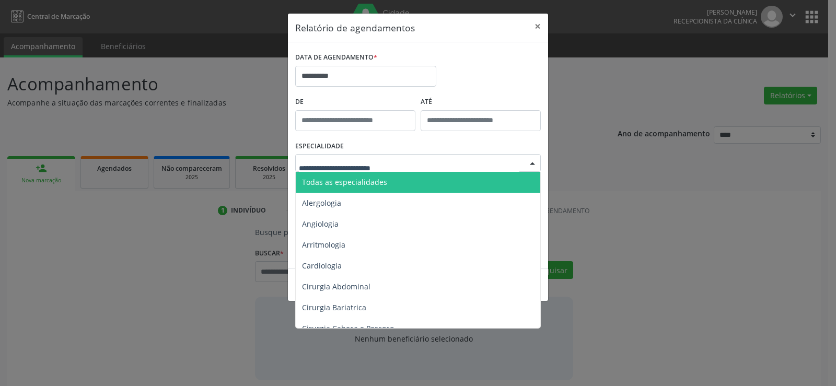
click at [385, 184] on span "Todas as especialidades" at bounding box center [419, 182] width 246 height 21
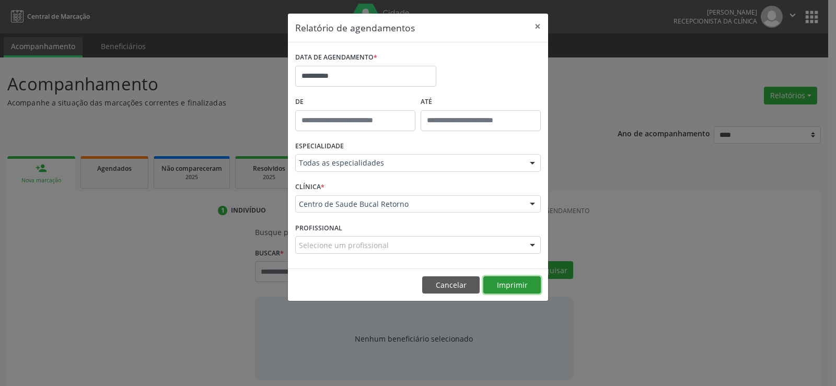
click at [517, 285] on button "Imprimir" at bounding box center [511, 285] width 57 height 18
click at [442, 289] on button "Cancelar" at bounding box center [450, 285] width 57 height 18
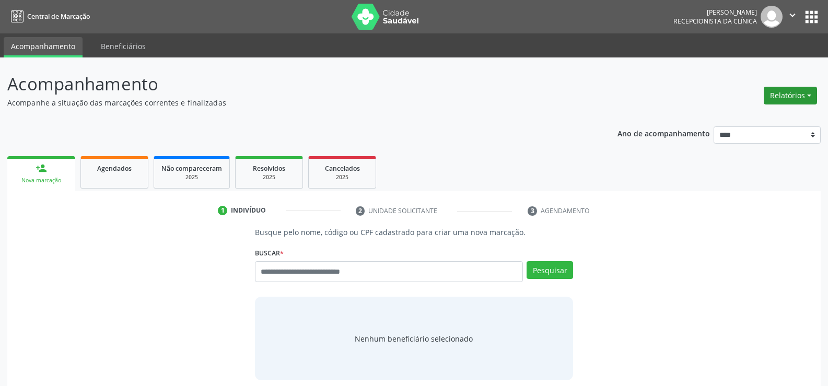
click at [781, 98] on button "Relatórios" at bounding box center [790, 96] width 53 height 18
click at [759, 115] on link "Agendamentos" at bounding box center [761, 118] width 112 height 15
select select "*"
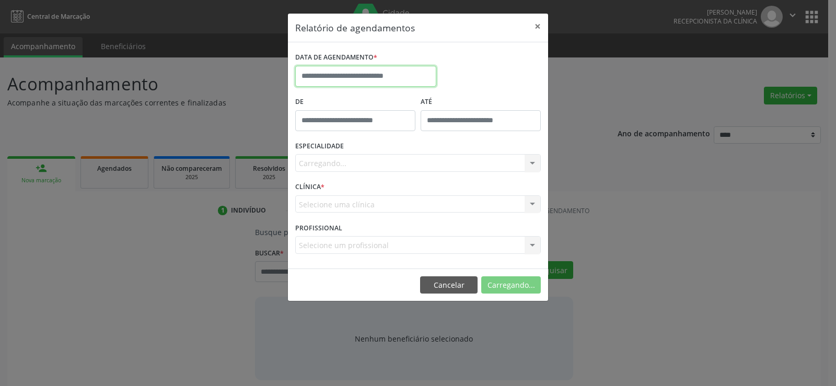
click at [331, 79] on input "text" at bounding box center [365, 76] width 141 height 21
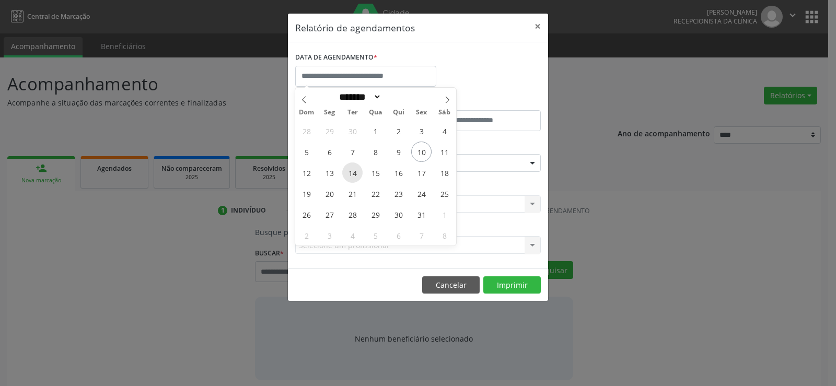
click at [352, 178] on span "14" at bounding box center [352, 172] width 20 height 20
type input "**********"
click at [352, 178] on span "14" at bounding box center [352, 172] width 20 height 20
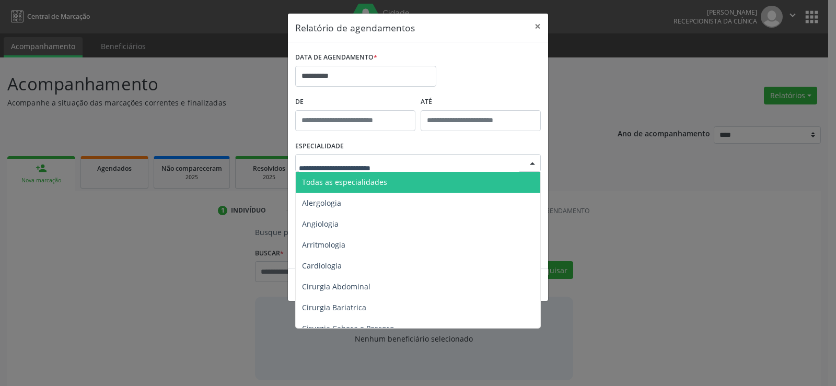
click at [358, 179] on span "Todas as especialidades" at bounding box center [344, 182] width 85 height 10
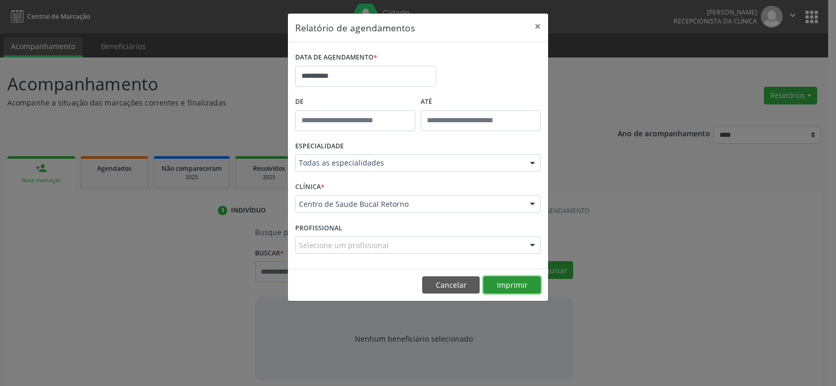
click at [523, 288] on button "Imprimir" at bounding box center [511, 285] width 57 height 18
click at [445, 286] on button "Cancelar" at bounding box center [450, 285] width 57 height 18
